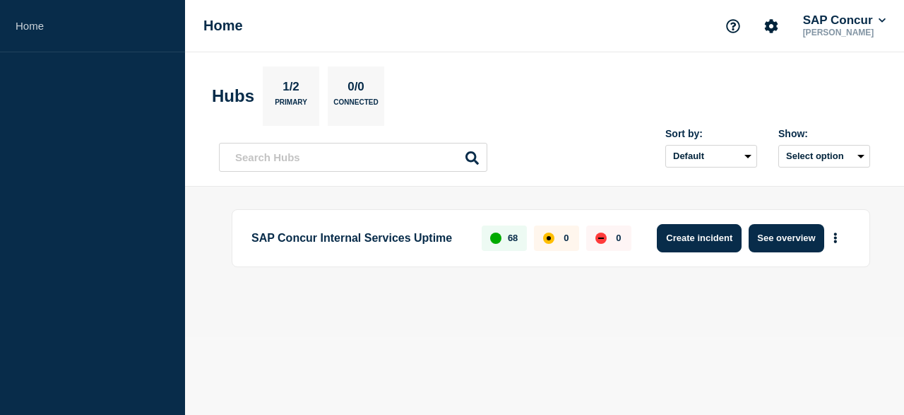
click at [698, 241] on button "Create incident" at bounding box center [699, 238] width 85 height 28
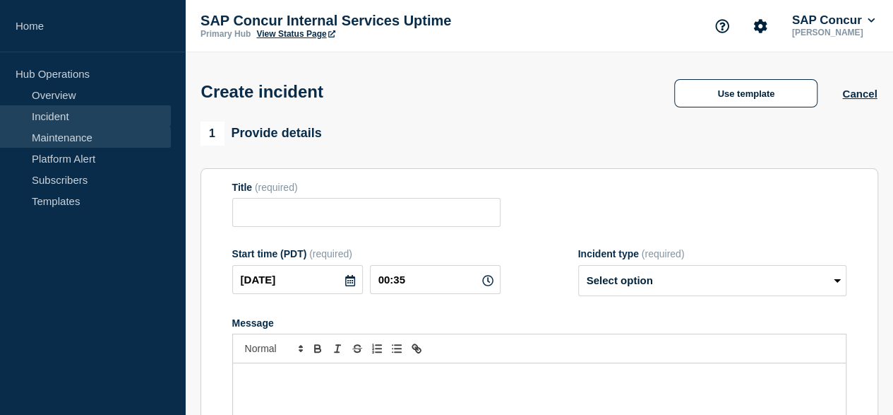
click at [69, 138] on link "Maintenance" at bounding box center [85, 136] width 171 height 21
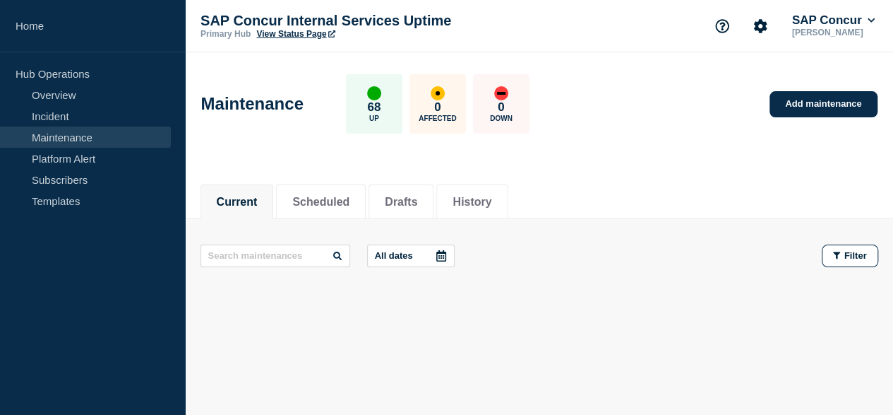
scroll to position [16, 0]
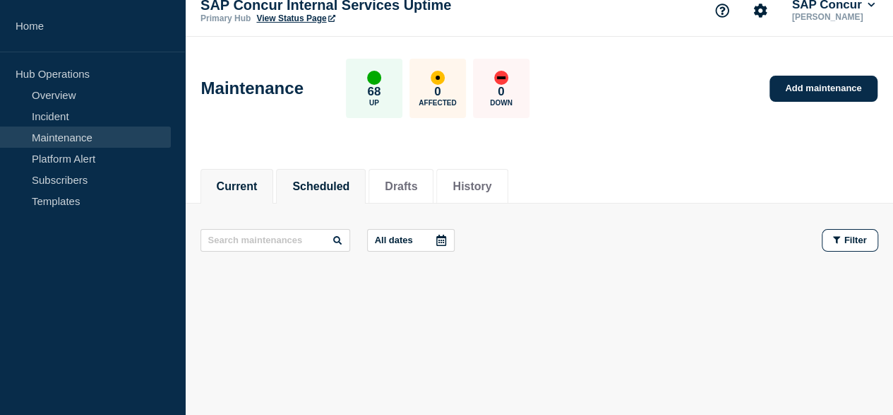
click at [335, 180] on button "Scheduled" at bounding box center [320, 186] width 57 height 13
click at [489, 174] on li "History" at bounding box center [471, 186] width 71 height 35
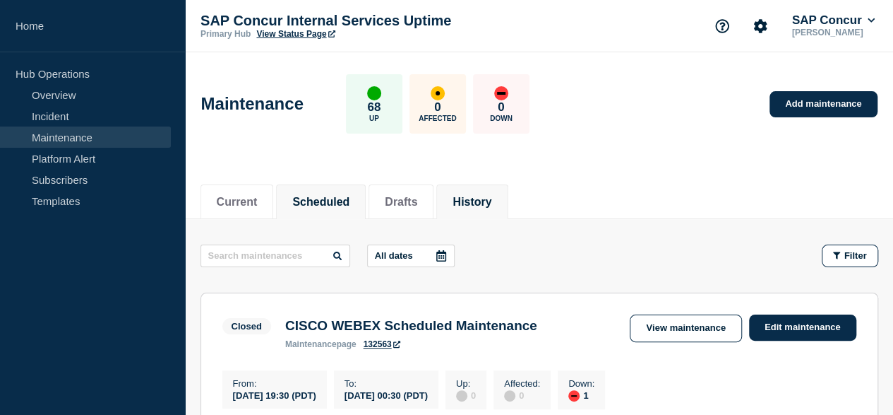
click at [344, 203] on button "Scheduled" at bounding box center [320, 202] width 57 height 13
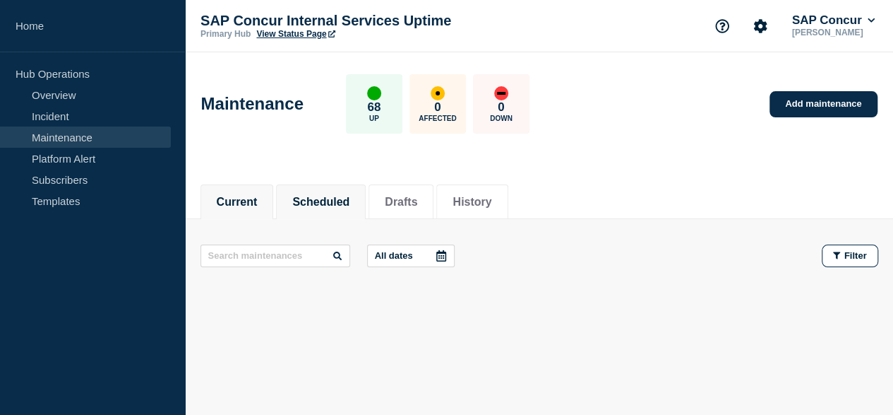
click at [226, 196] on button "Current" at bounding box center [237, 202] width 41 height 13
